Goal: Task Accomplishment & Management: Use online tool/utility

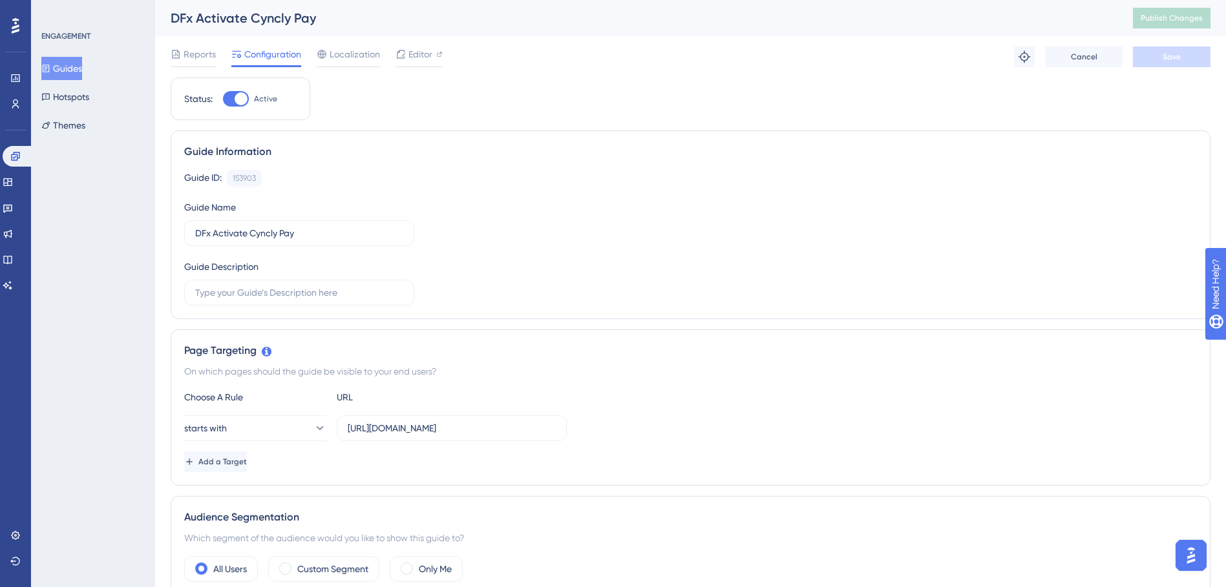
click at [74, 67] on button "Guides" at bounding box center [61, 68] width 41 height 23
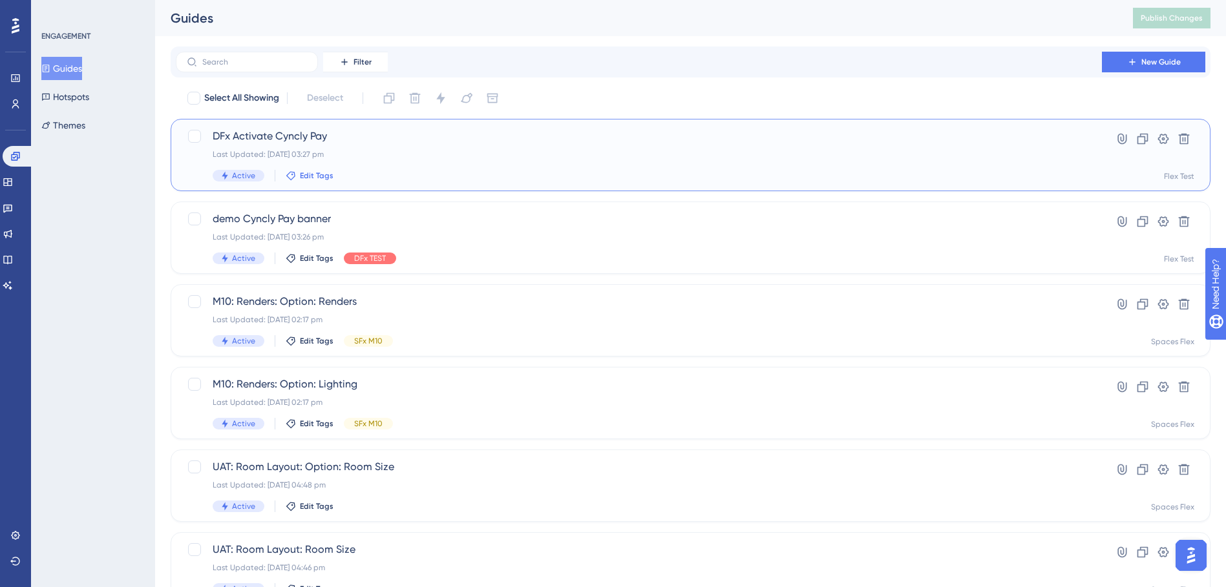
click at [322, 178] on span "Edit Tags" at bounding box center [317, 176] width 34 height 10
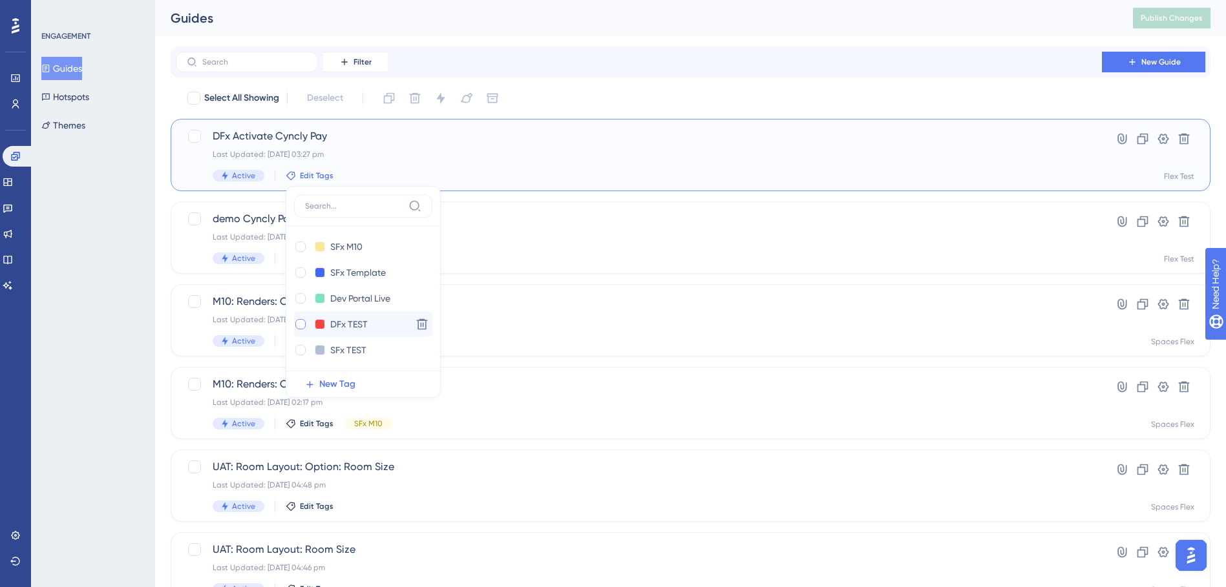
click at [297, 324] on div at bounding box center [300, 324] width 10 height 10
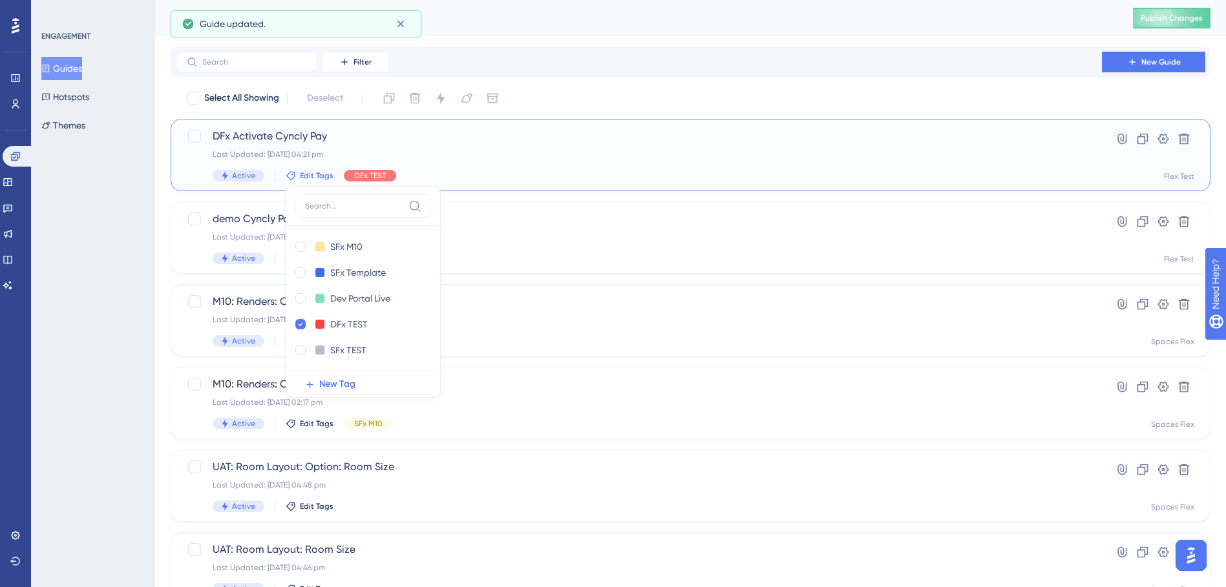
checkbox input "true"
click at [89, 308] on div "ENGAGEMENT Guides Hotspots Themes" at bounding box center [93, 293] width 124 height 587
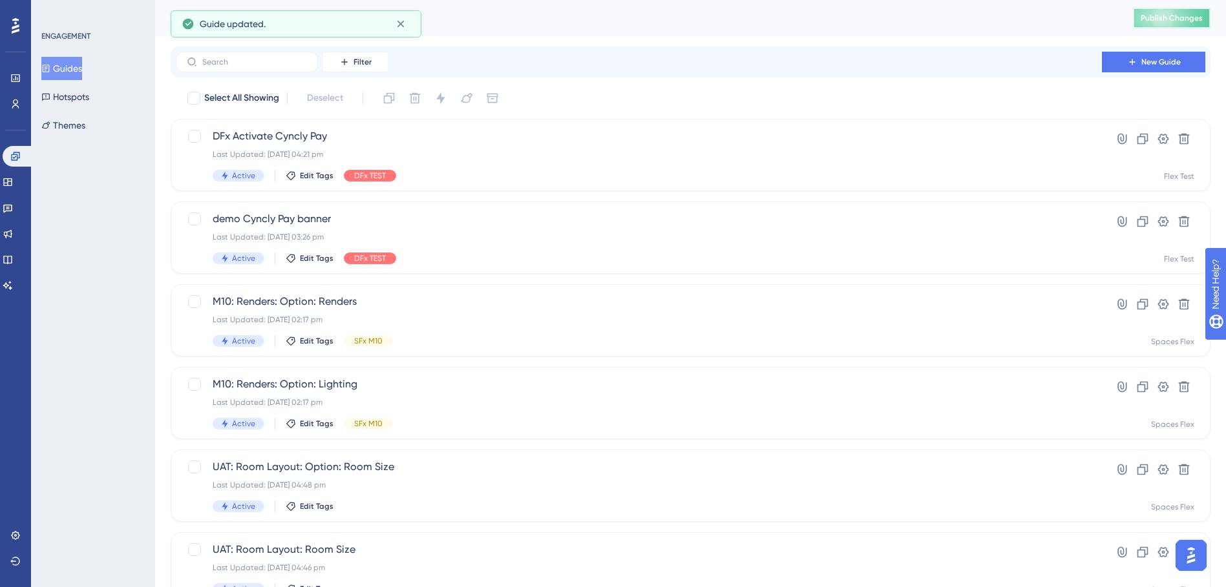
click at [1192, 16] on span "Publish Changes" at bounding box center [1172, 18] width 62 height 10
click at [1155, 63] on span "New Guide" at bounding box center [1160, 62] width 39 height 10
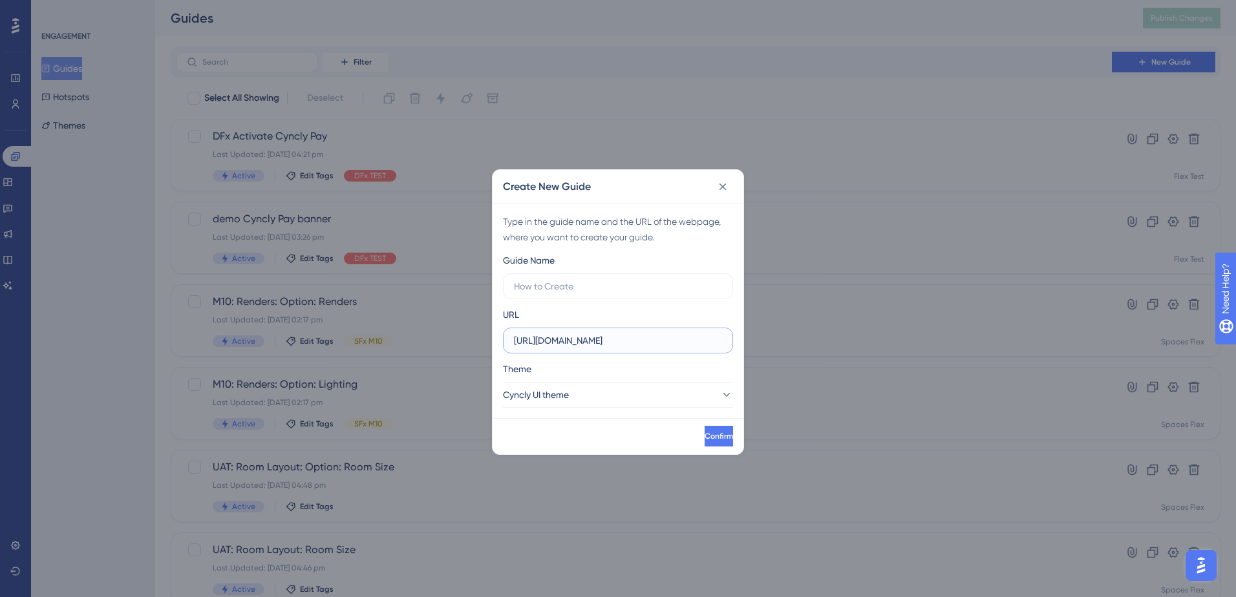
drag, startPoint x: 549, startPoint y: 343, endPoint x: 722, endPoint y: 345, distance: 173.2
click at [722, 345] on label "https://demo-planner.cyncly-idealspaces.com" at bounding box center [618, 341] width 230 height 26
type input "https://test.flex.cloud/"
click at [567, 284] on input "text" at bounding box center [618, 286] width 208 height 14
type input "DFx Create a quote"
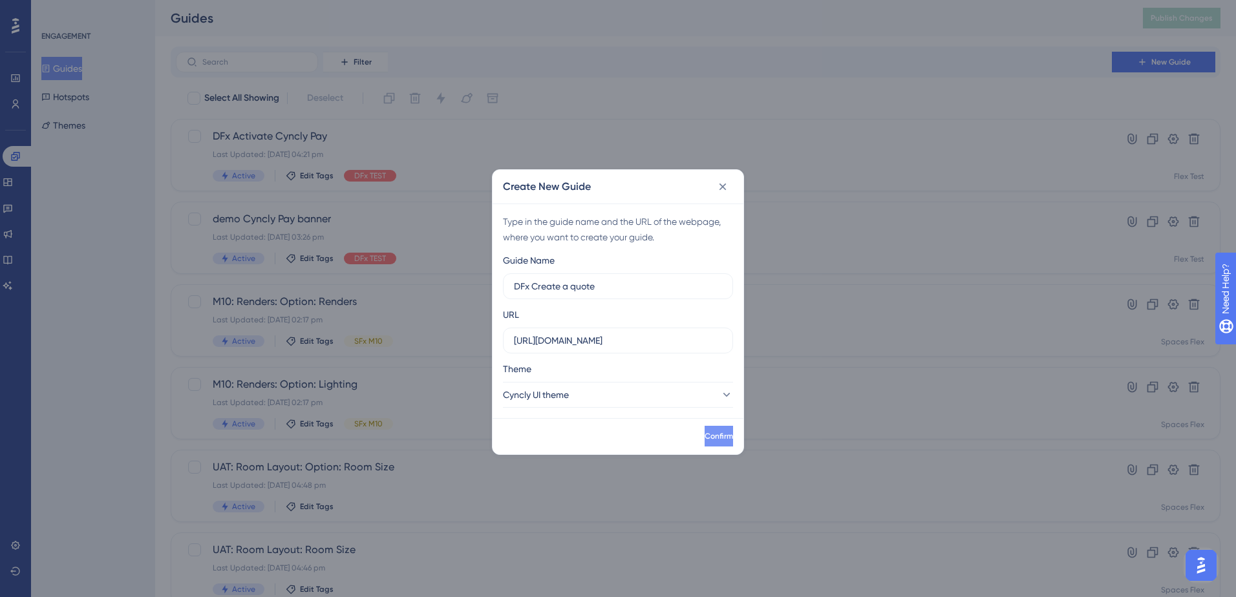
click at [704, 433] on span "Confirm" at bounding box center [718, 436] width 28 height 10
